Goal: Navigation & Orientation: Find specific page/section

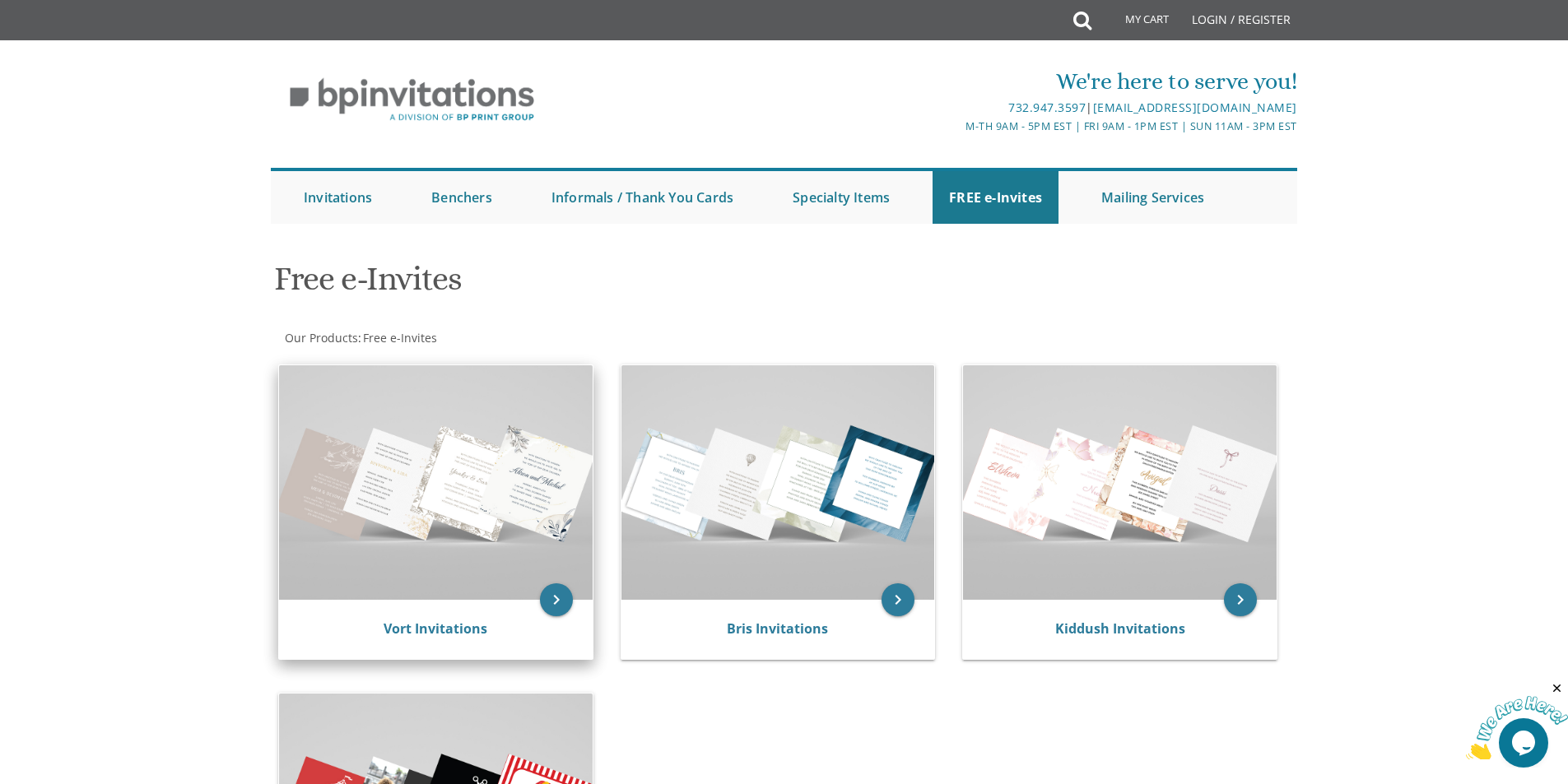
click at [421, 493] on img at bounding box center [435, 482] width 313 height 235
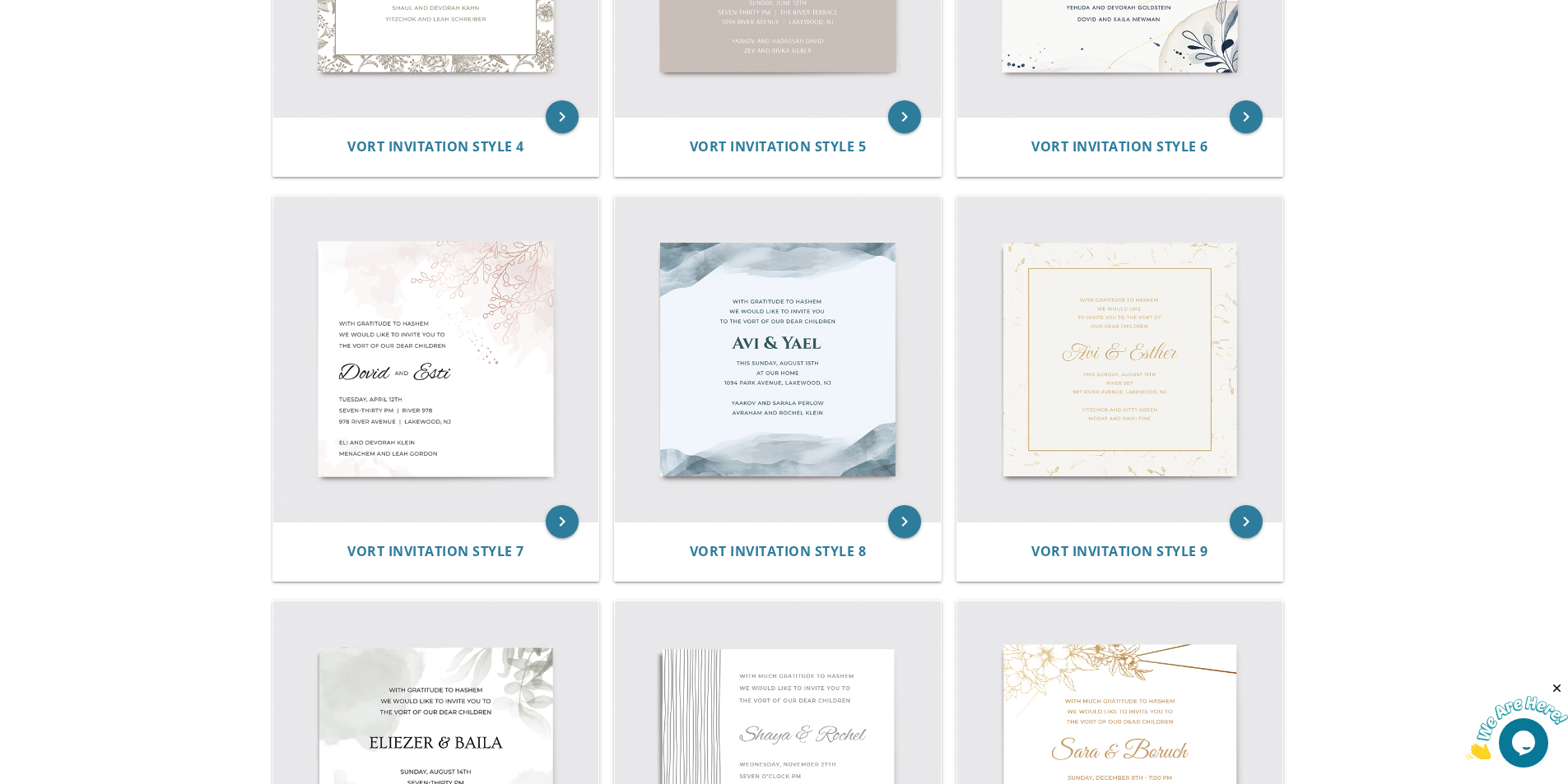
scroll to position [576, 0]
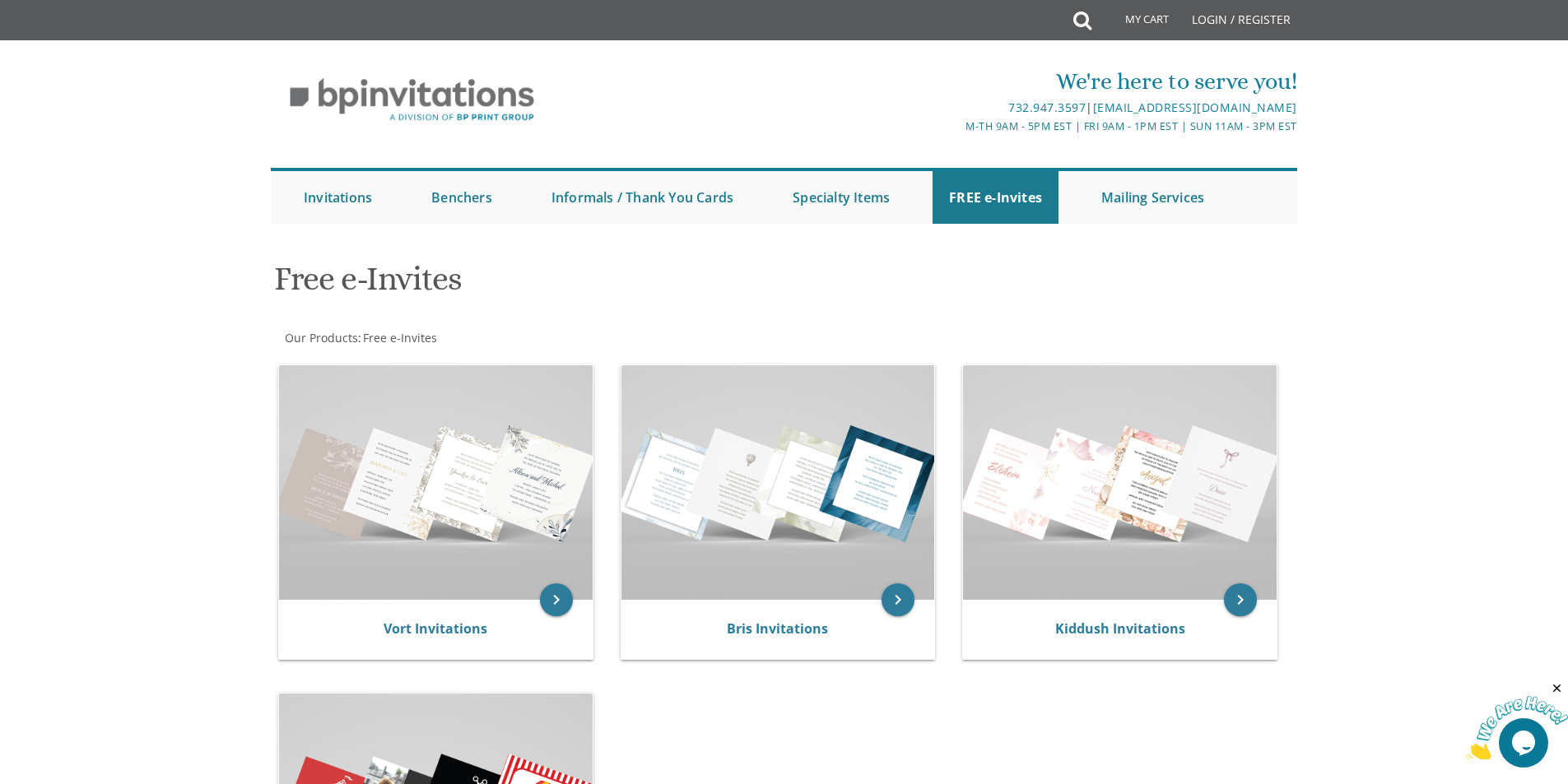
scroll to position [411, 0]
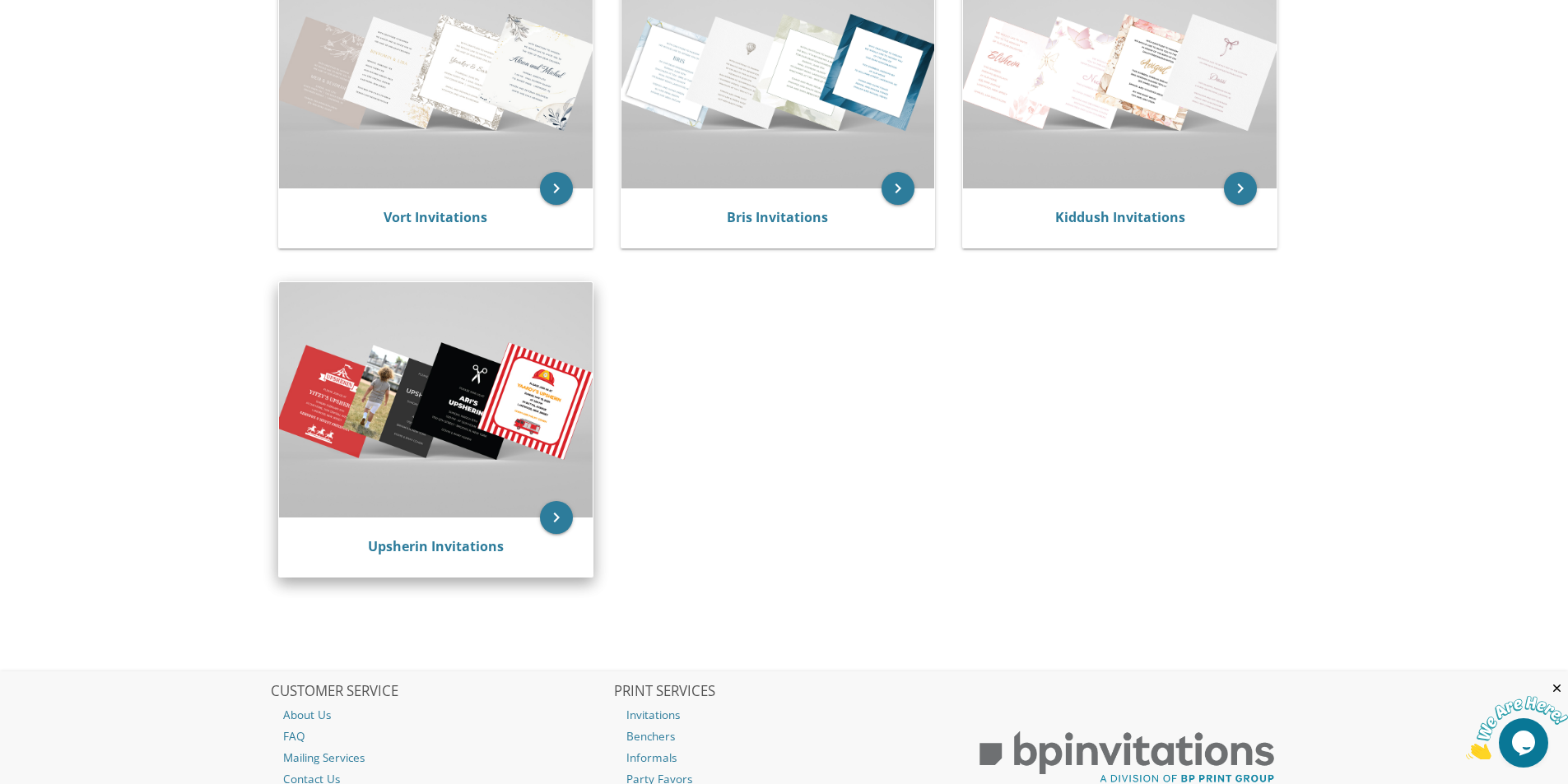
click at [432, 355] on img at bounding box center [435, 399] width 313 height 235
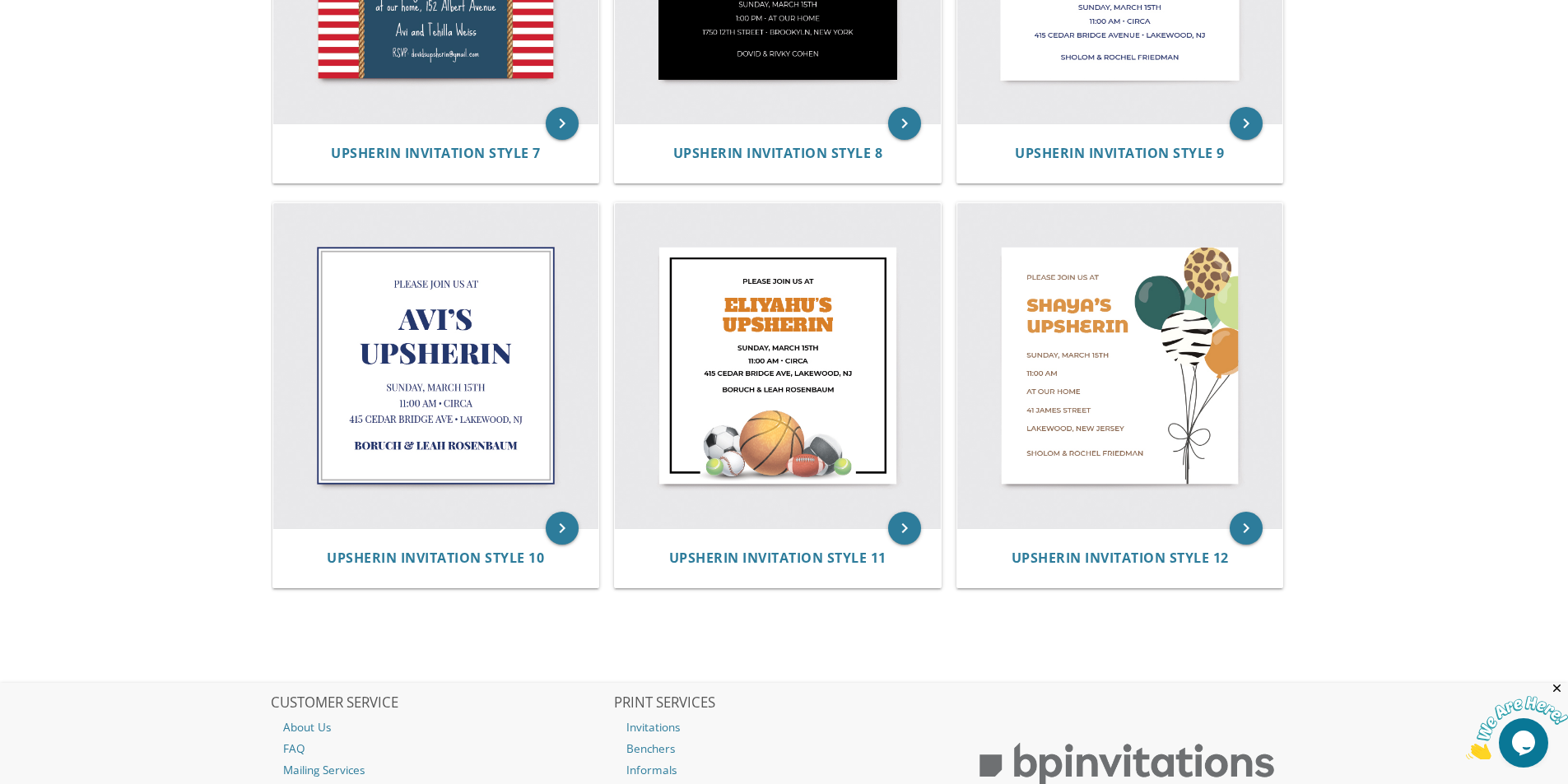
scroll to position [1398, 0]
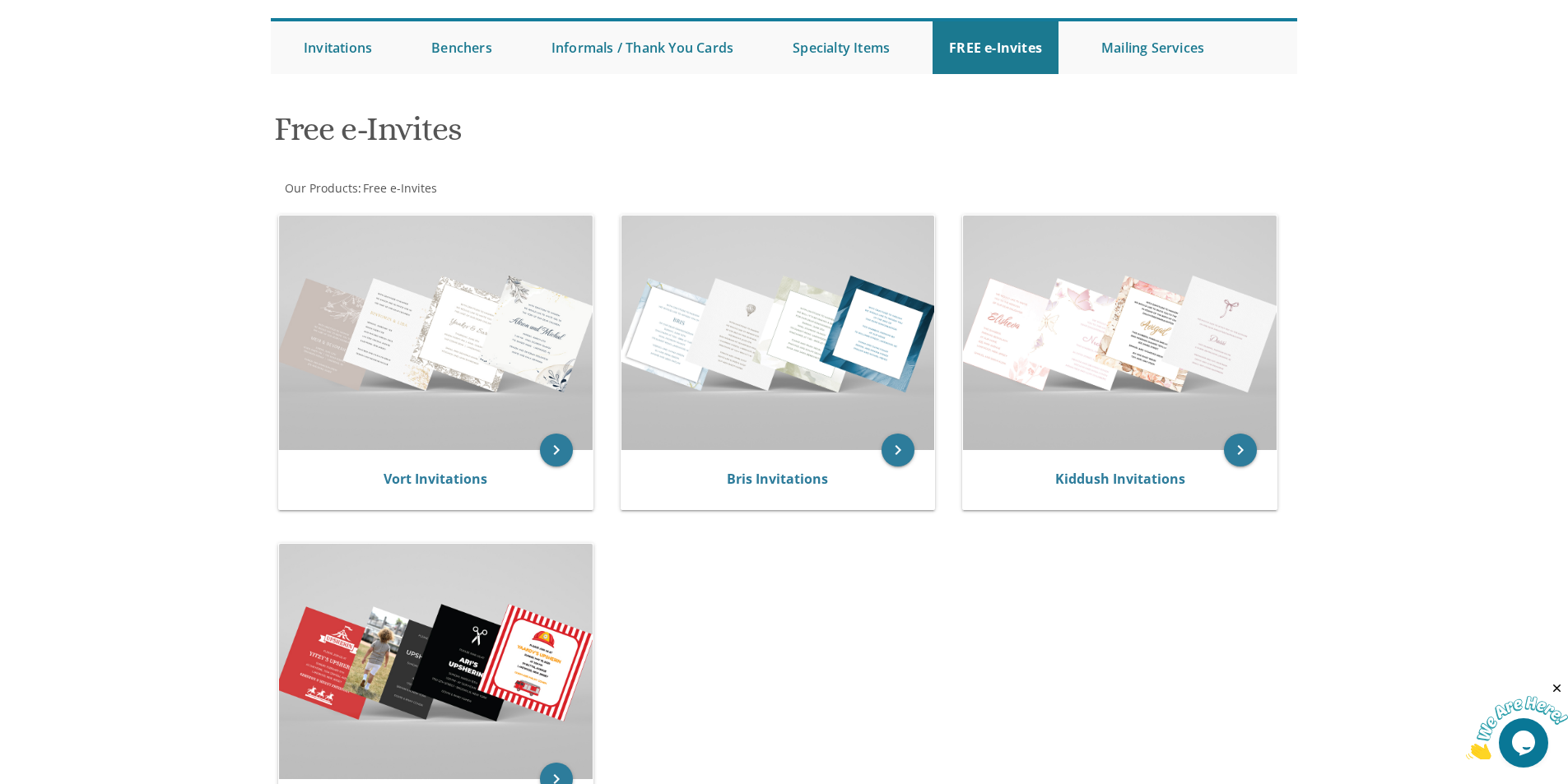
scroll to position [82, 0]
